Goal: Task Accomplishment & Management: Complete application form

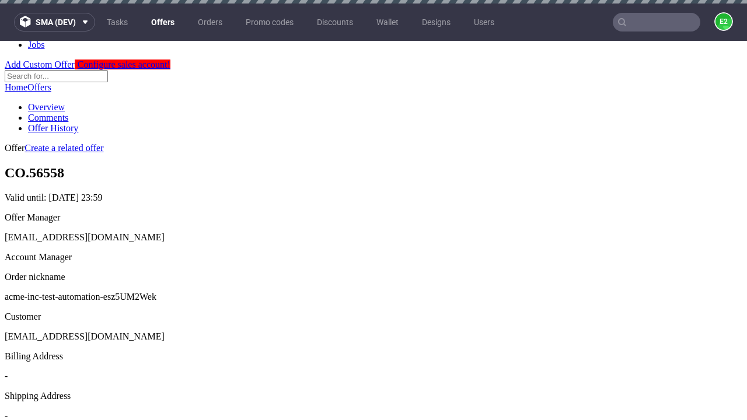
scroll to position [3, 0]
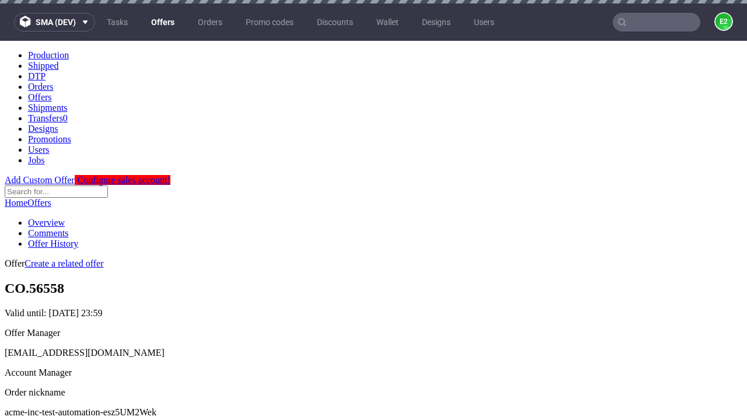
scroll to position [3, 0]
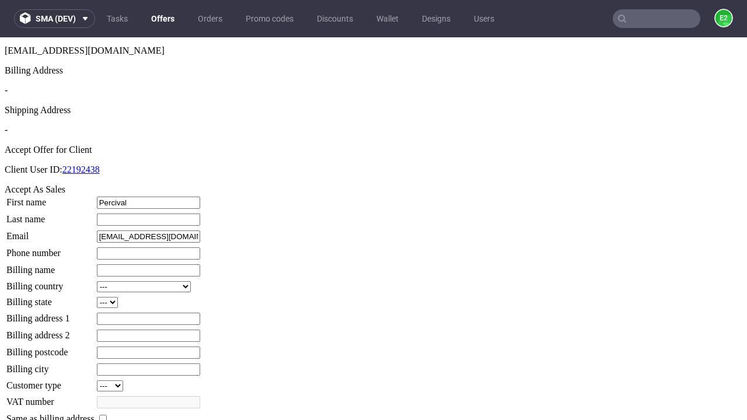
type input "Percival"
type input "[PERSON_NAME]"
type input "1509813888"
type input "[PERSON_NAME].[PERSON_NAME]"
select select "13"
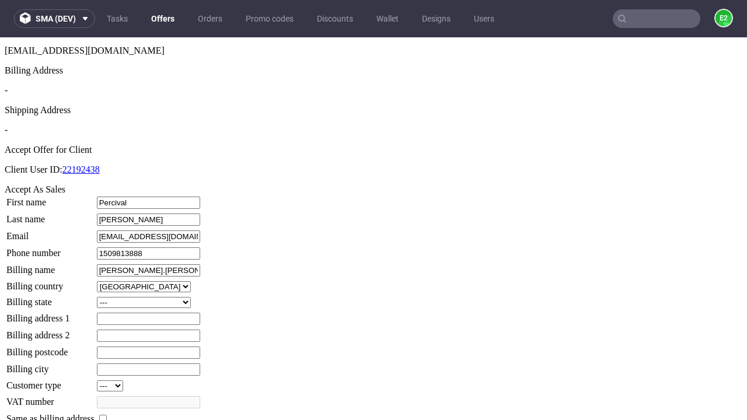
select select "132"
type input "[PERSON_NAME].[PERSON_NAME]"
type input "[STREET_ADDRESS]"
type input "MF1 9XU"
type input "[PERSON_NAME]-on-[PERSON_NAME]"
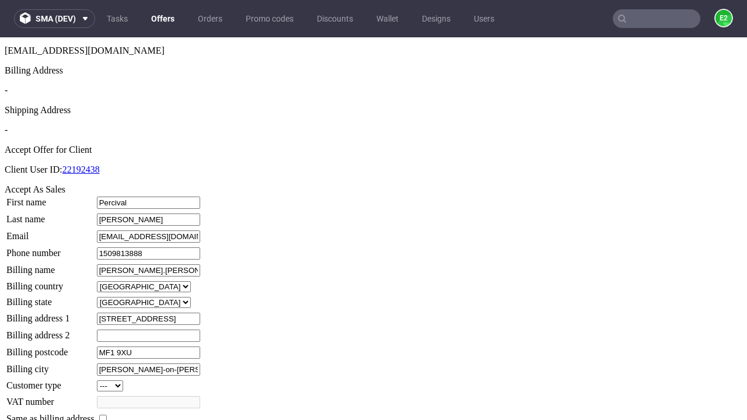
click at [107, 415] on input "checkbox" at bounding box center [103, 419] width 8 height 8
checkbox input "true"
type input "[PERSON_NAME].[PERSON_NAME]"
select select "13"
type input "[STREET_ADDRESS]"
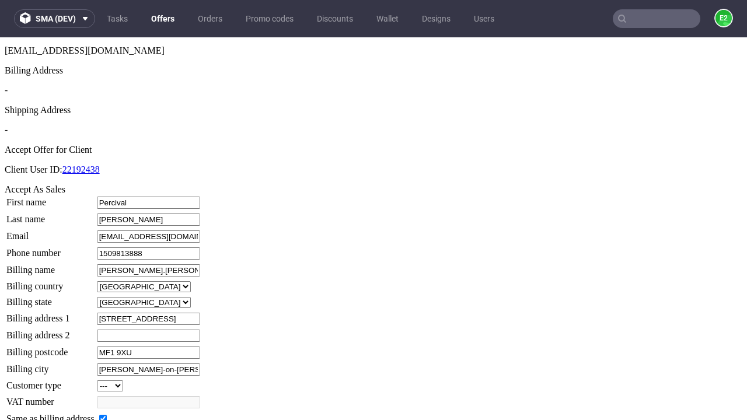
type input "MF1 9XU"
type input "[PERSON_NAME]-on-[PERSON_NAME]"
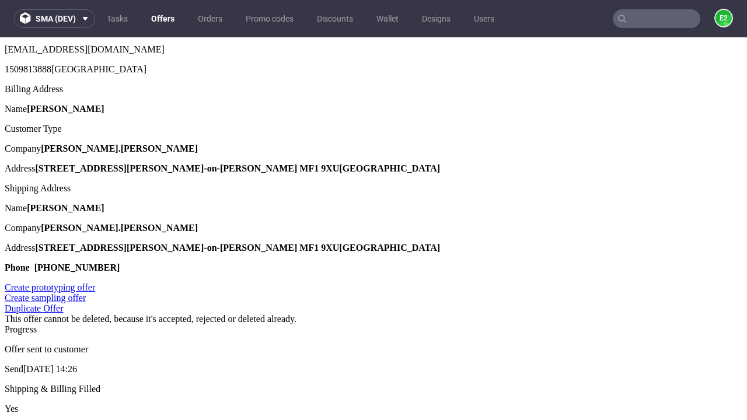
scroll to position [0, 0]
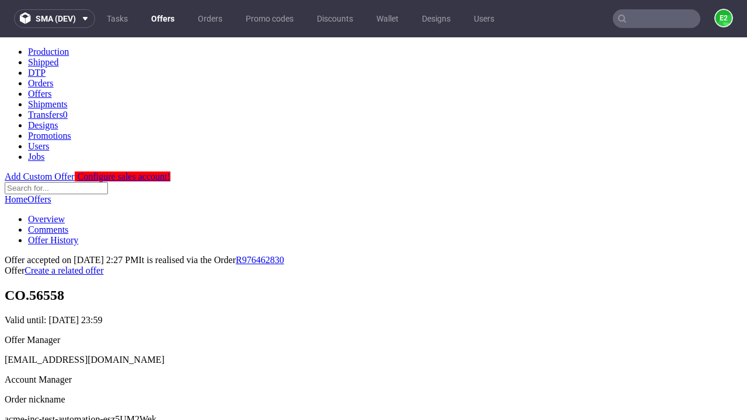
type input "[DATE]"
select select "12214305"
type input "In progress..."
